Goal: Task Accomplishment & Management: Manage account settings

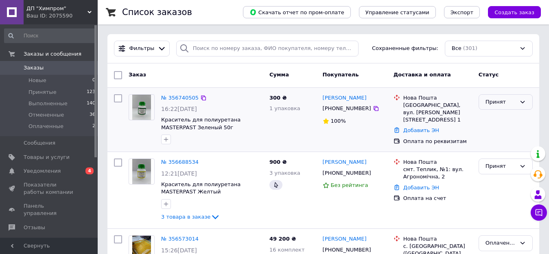
click at [487, 103] on div "Принят" at bounding box center [500, 102] width 31 height 9
click at [489, 118] on li "Выполнен" at bounding box center [505, 118] width 53 height 15
click at [493, 165] on div "Принят" at bounding box center [500, 166] width 31 height 9
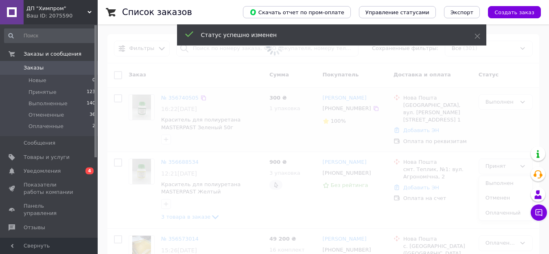
click at [494, 182] on span at bounding box center [274, 127] width 549 height 254
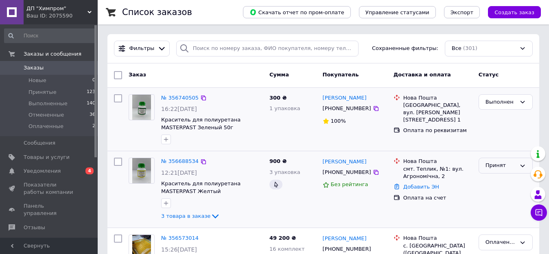
click at [488, 170] on div "Принят" at bounding box center [500, 165] width 31 height 9
click at [494, 184] on li "Выполнен" at bounding box center [505, 182] width 53 height 15
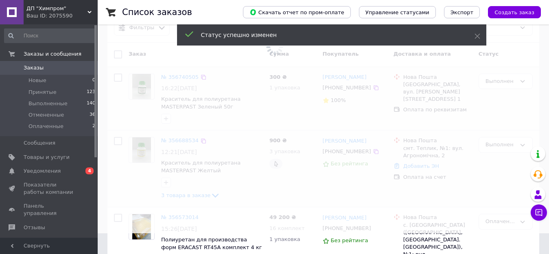
scroll to position [81, 0]
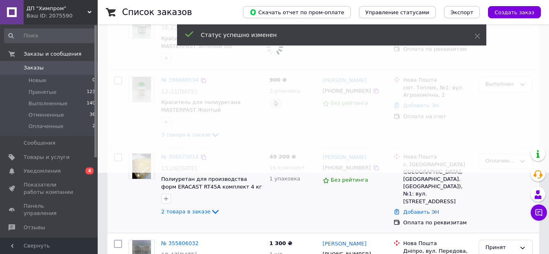
click at [496, 162] on div "Оплаченный" at bounding box center [500, 161] width 31 height 9
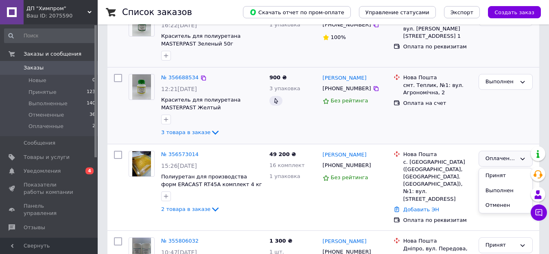
scroll to position [122, 0]
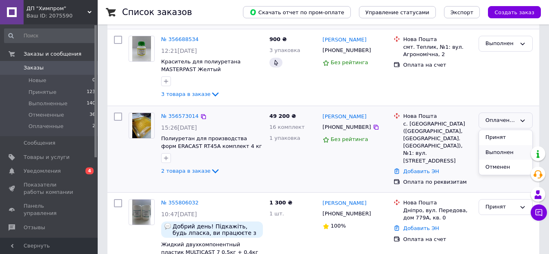
click at [497, 154] on li "Выполнен" at bounding box center [505, 152] width 53 height 15
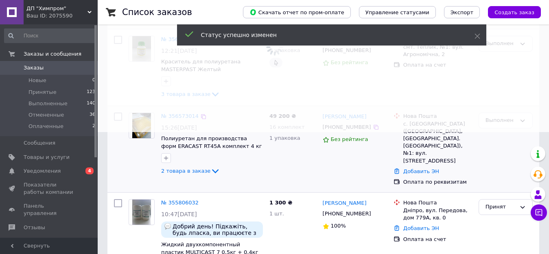
scroll to position [163, 0]
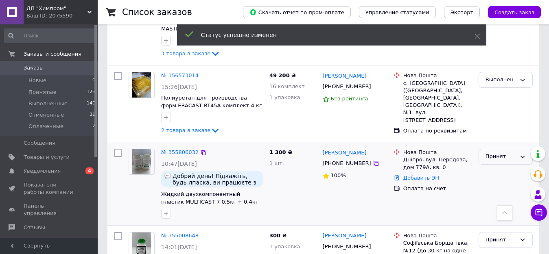
click at [499, 160] on div "Принят" at bounding box center [500, 157] width 31 height 9
click at [491, 172] on li "Выполнен" at bounding box center [505, 173] width 53 height 15
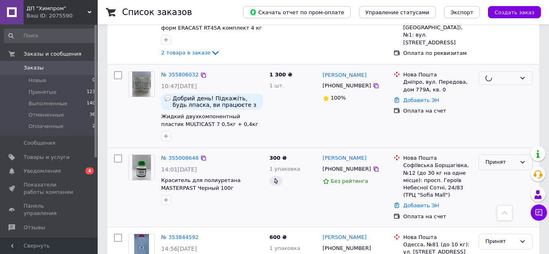
scroll to position [244, 0]
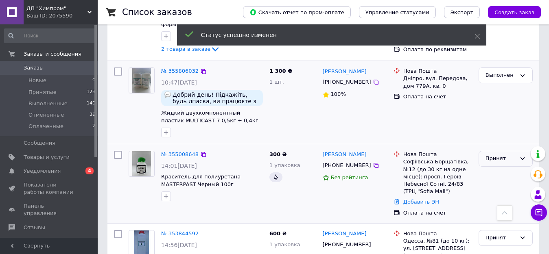
click at [497, 161] on div "Принят" at bounding box center [500, 159] width 31 height 9
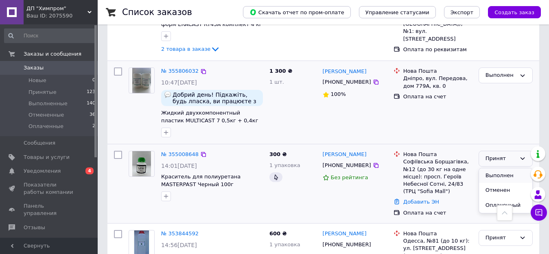
click at [493, 176] on li "Выполнен" at bounding box center [505, 175] width 53 height 15
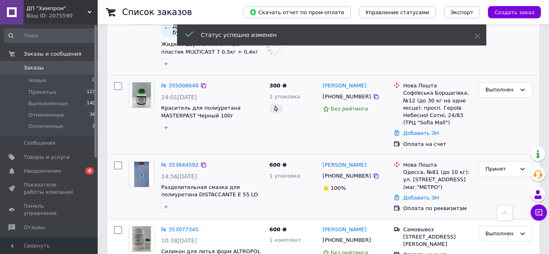
scroll to position [325, 0]
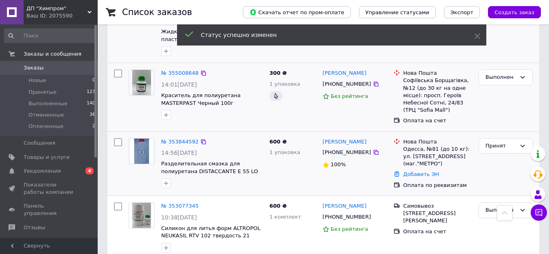
click at [491, 157] on div "Принят" at bounding box center [505, 164] width 61 height 58
click at [498, 144] on div "Принят" at bounding box center [500, 146] width 31 height 9
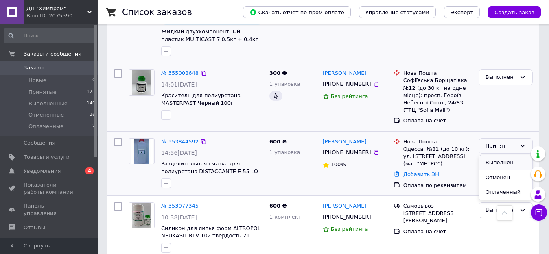
click at [493, 165] on li "Выполнен" at bounding box center [505, 162] width 53 height 15
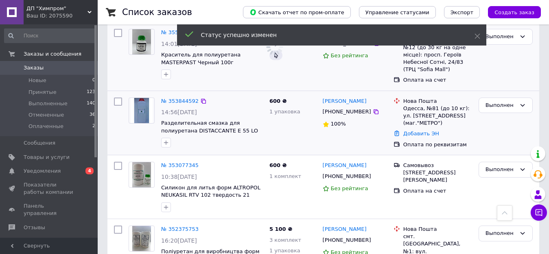
scroll to position [122, 0]
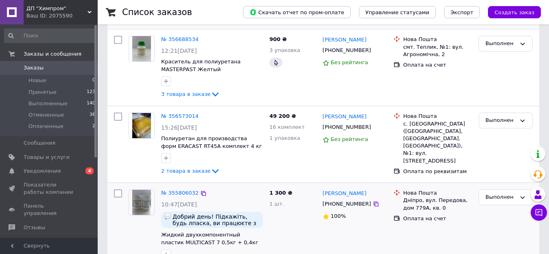
click at [31, 70] on span "Заказы" at bounding box center [34, 67] width 20 height 7
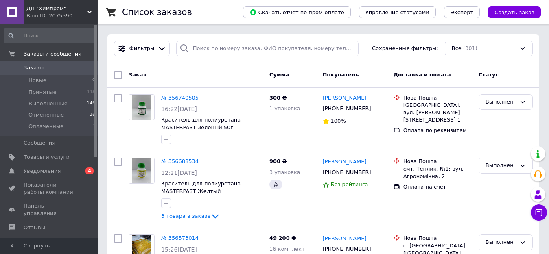
click at [25, 66] on span "Заказы" at bounding box center [34, 67] width 20 height 7
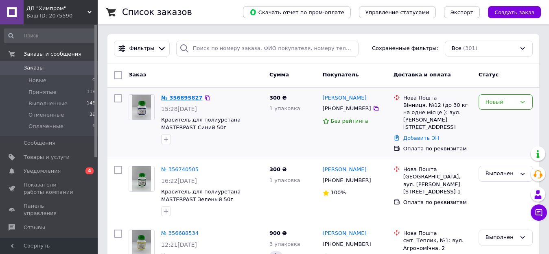
click at [175, 96] on link "№ 356895827" at bounding box center [181, 98] width 41 height 6
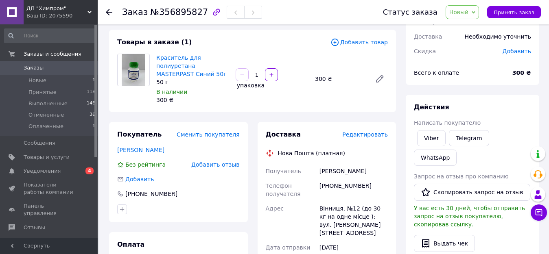
scroll to position [41, 0]
drag, startPoint x: 359, startPoint y: 178, endPoint x: 316, endPoint y: 176, distance: 43.6
click at [316, 176] on div "Получатель Пастух Олександр Телефон получателя +380662233659 Адрес Винница, №12…" at bounding box center [327, 228] width 126 height 129
click at [322, 185] on div "+380662233659" at bounding box center [354, 189] width 72 height 23
drag, startPoint x: 319, startPoint y: 178, endPoint x: 366, endPoint y: 175, distance: 46.9
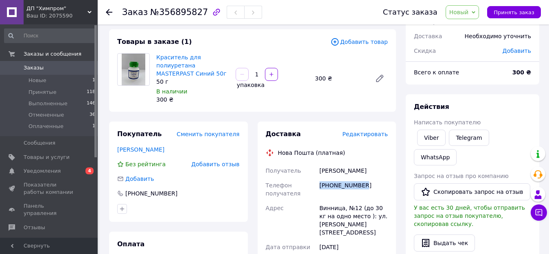
click at [366, 178] on div "+380662233659" at bounding box center [354, 189] width 72 height 23
copy div "+380662233659"
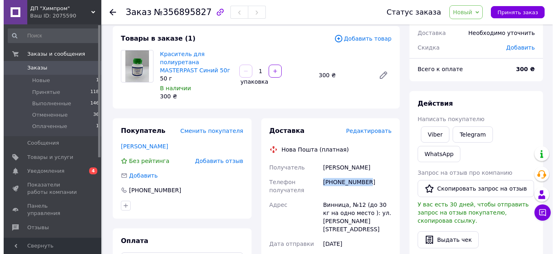
scroll to position [0, 0]
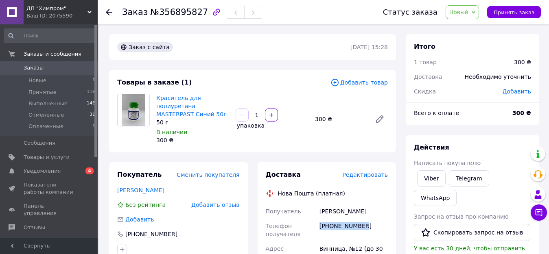
click at [475, 13] on span "Новый" at bounding box center [462, 12] width 34 height 14
click at [466, 54] on li "Отменен" at bounding box center [467, 53] width 43 height 12
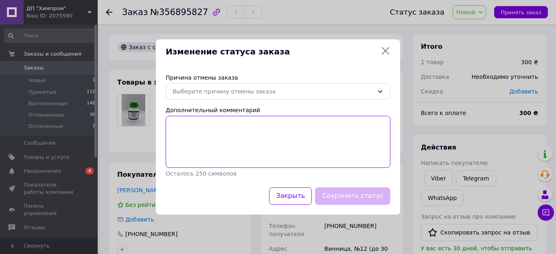
click at [193, 119] on textarea "Дополнительный комментарий" at bounding box center [278, 142] width 225 height 52
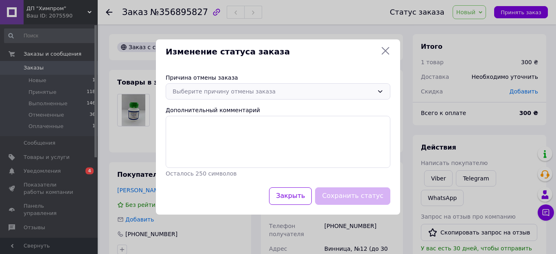
click at [277, 87] on div "Выберите причину отмены заказа" at bounding box center [272, 91] width 201 height 9
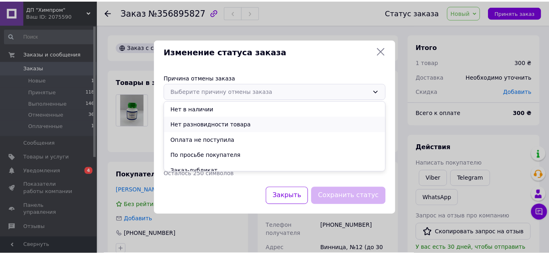
scroll to position [38, 0]
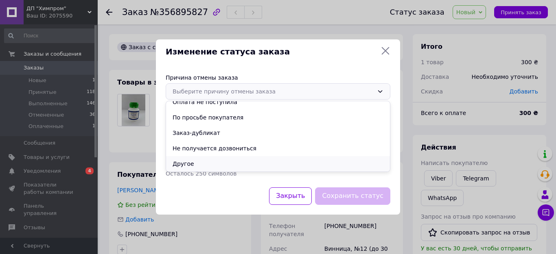
click at [192, 161] on li "Другое" at bounding box center [278, 163] width 224 height 15
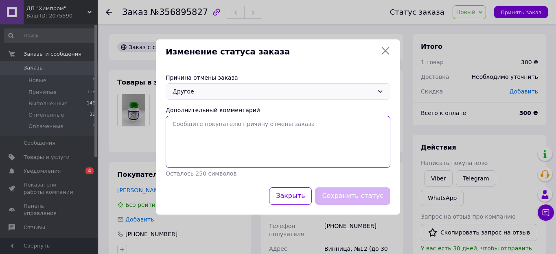
click at [190, 124] on textarea "Дополнительный комментарий" at bounding box center [278, 142] width 225 height 52
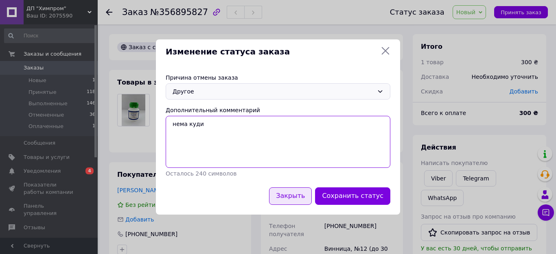
type textarea "нема куди"
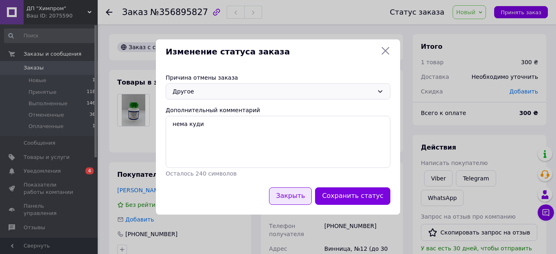
click at [292, 191] on button "Закрыть" at bounding box center [290, 196] width 43 height 17
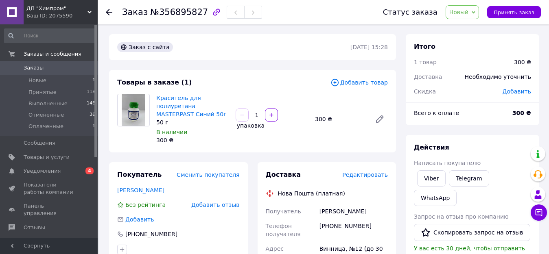
click at [477, 12] on span "Новый" at bounding box center [462, 12] width 34 height 14
click at [465, 52] on li "Отменен" at bounding box center [467, 53] width 43 height 12
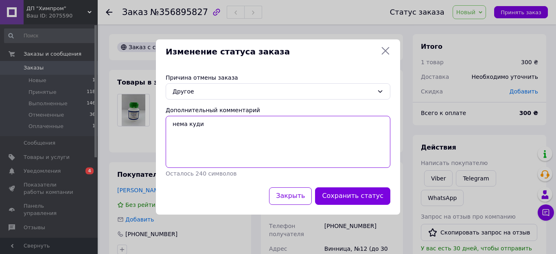
click at [220, 127] on textarea "нема куди" at bounding box center [278, 142] width 225 height 52
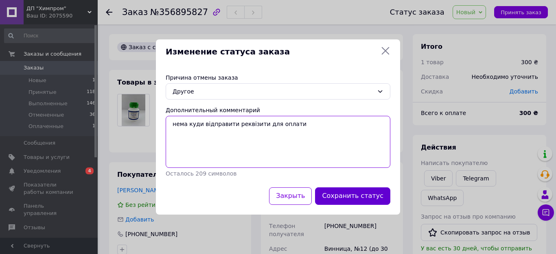
type textarea "нема куди відправити реквізити для оплати"
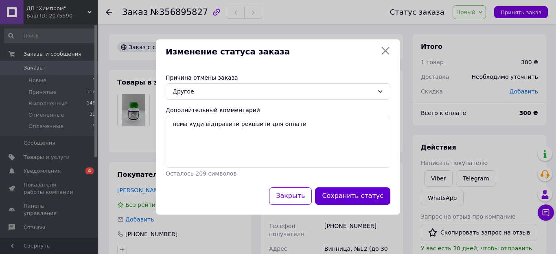
click at [342, 198] on button "Сохранить статус" at bounding box center [352, 196] width 75 height 17
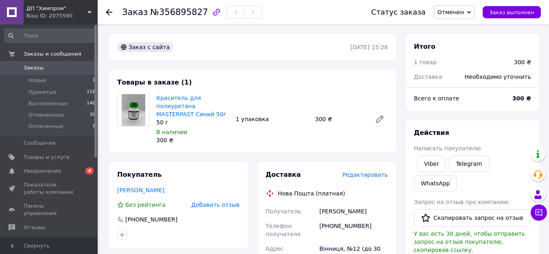
click at [28, 65] on span "Заказы" at bounding box center [34, 67] width 20 height 7
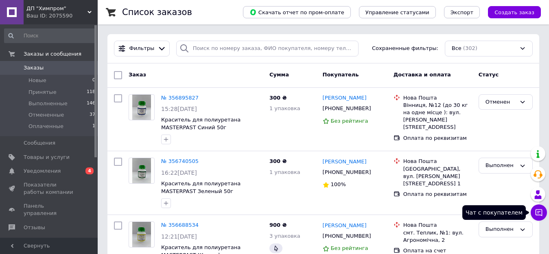
click at [537, 215] on icon at bounding box center [538, 212] width 7 height 7
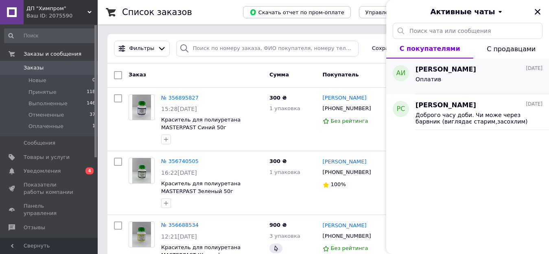
click at [460, 75] on div "Оплатив" at bounding box center [478, 80] width 127 height 13
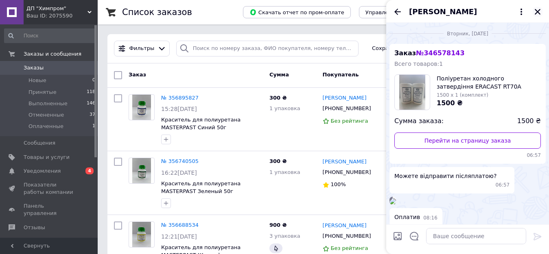
click at [539, 12] on icon "Закрыть" at bounding box center [537, 11] width 7 height 7
